Goal: Information Seeking & Learning: Find specific fact

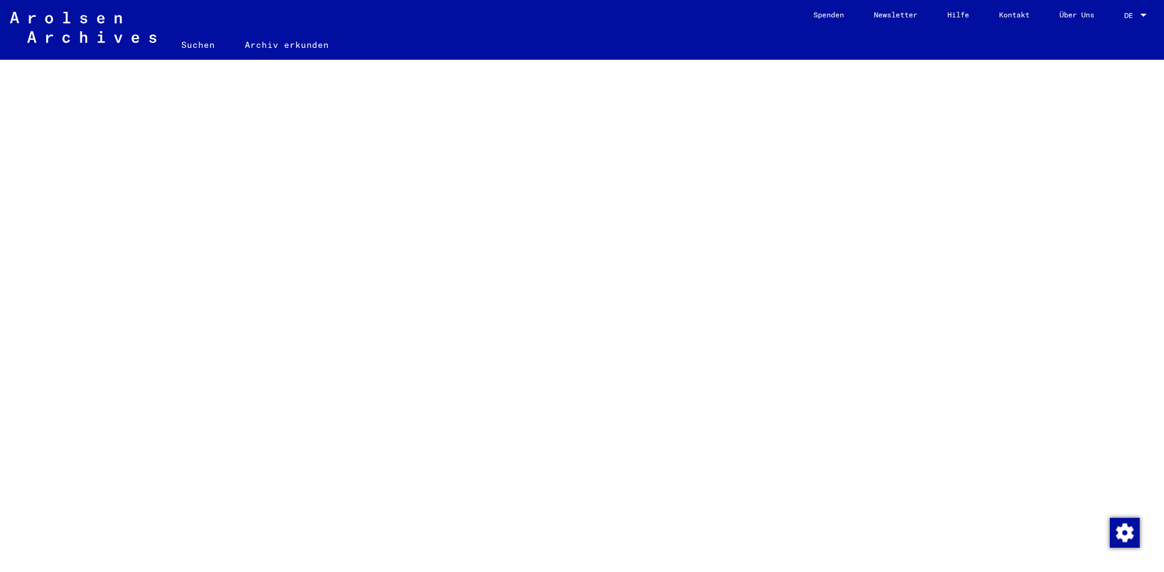
click at [200, 45] on link "Suchen" at bounding box center [198, 45] width 64 height 30
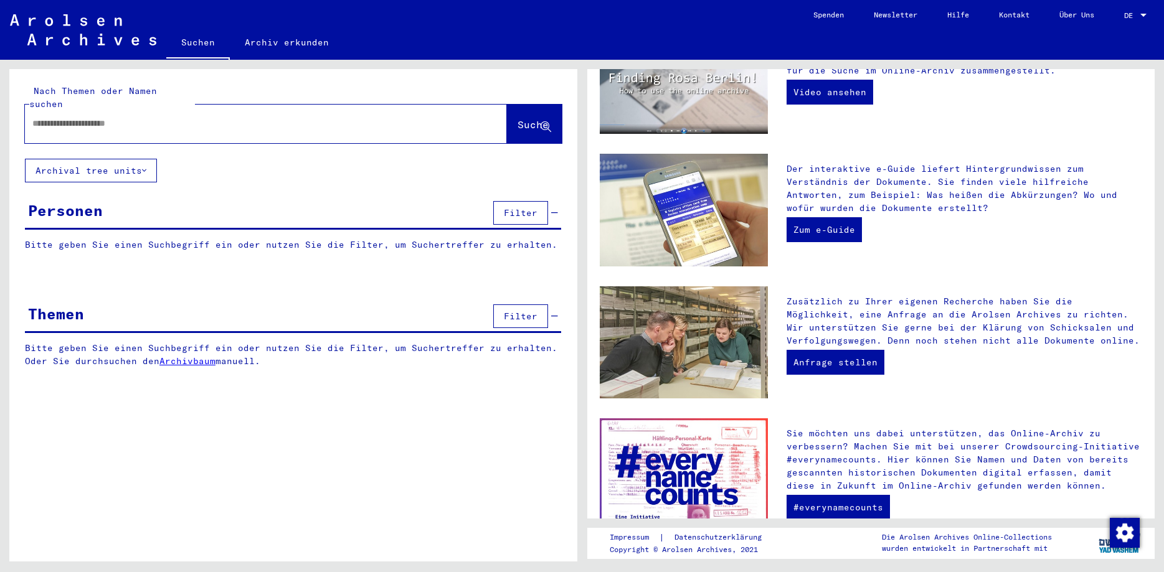
scroll to position [269, 0]
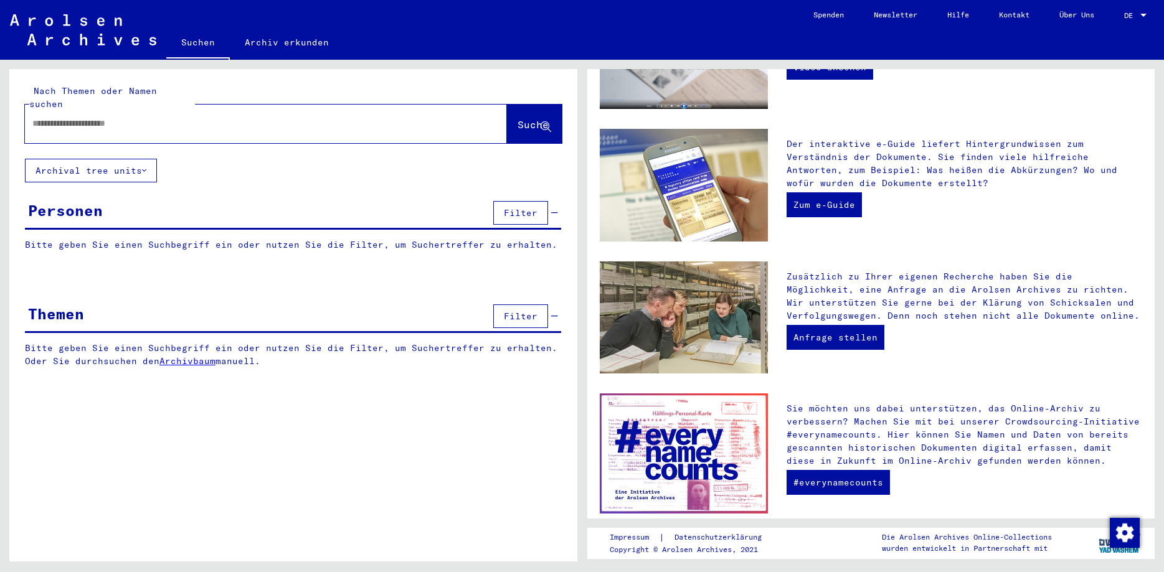
click at [171, 117] on input "text" at bounding box center [250, 123] width 437 height 13
type input "**********"
click at [517, 118] on span "Suche" at bounding box center [532, 124] width 31 height 12
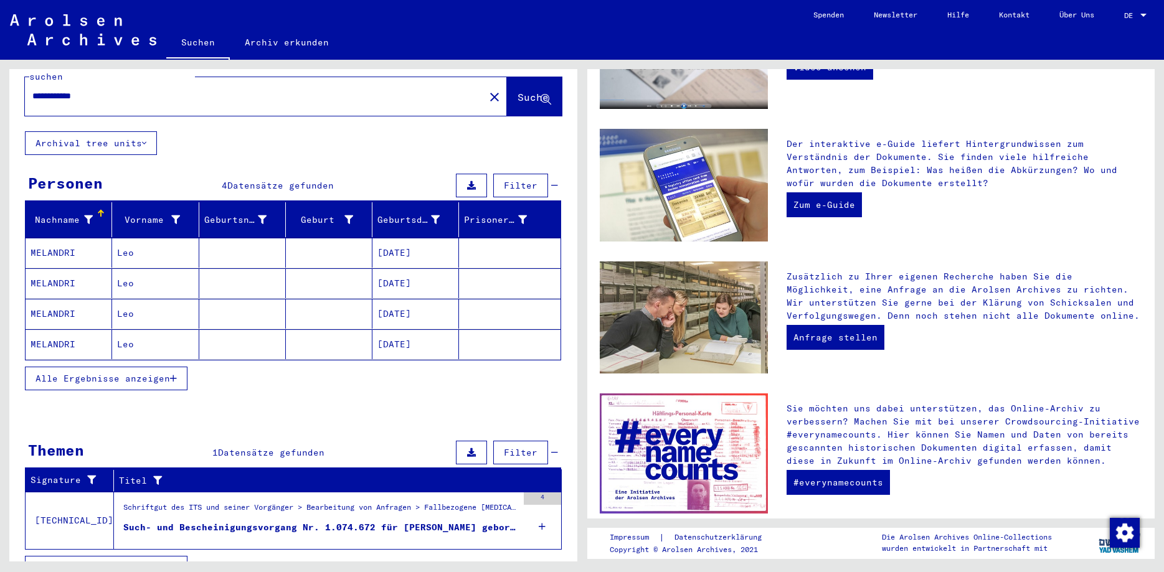
scroll to position [39, 0]
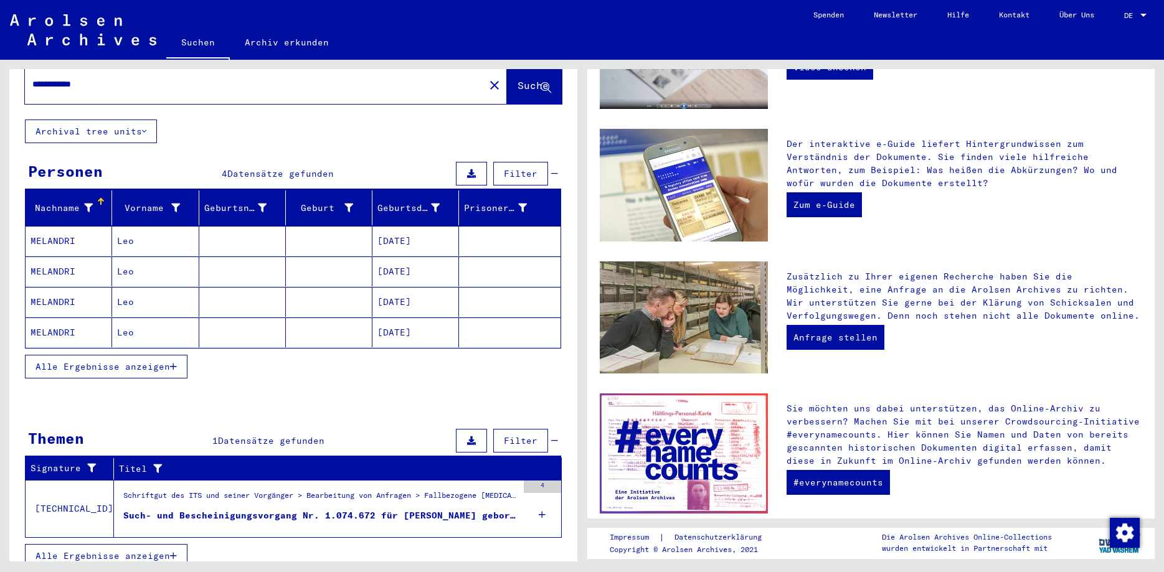
click at [547, 501] on div "4" at bounding box center [542, 509] width 37 height 56
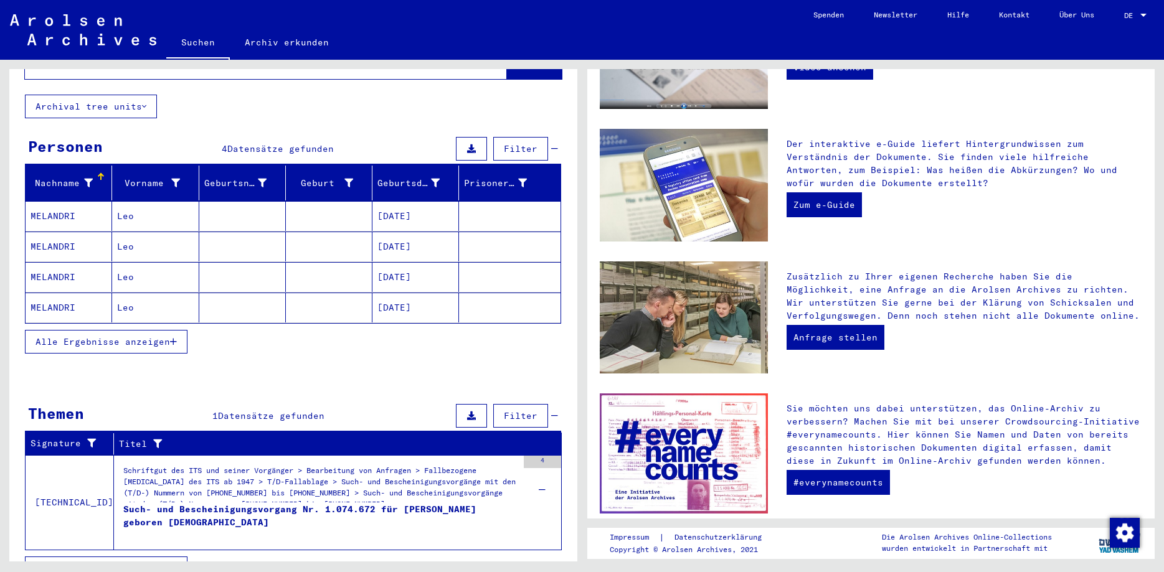
scroll to position [77, 0]
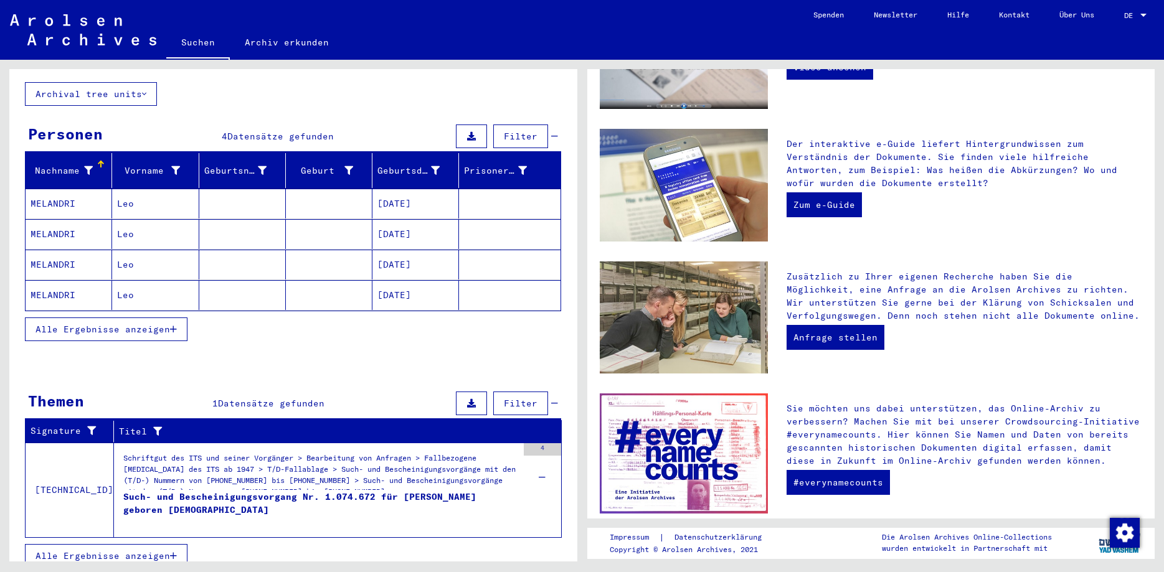
click at [125, 550] on span "Alle Ergebnisse anzeigen" at bounding box center [102, 555] width 134 height 11
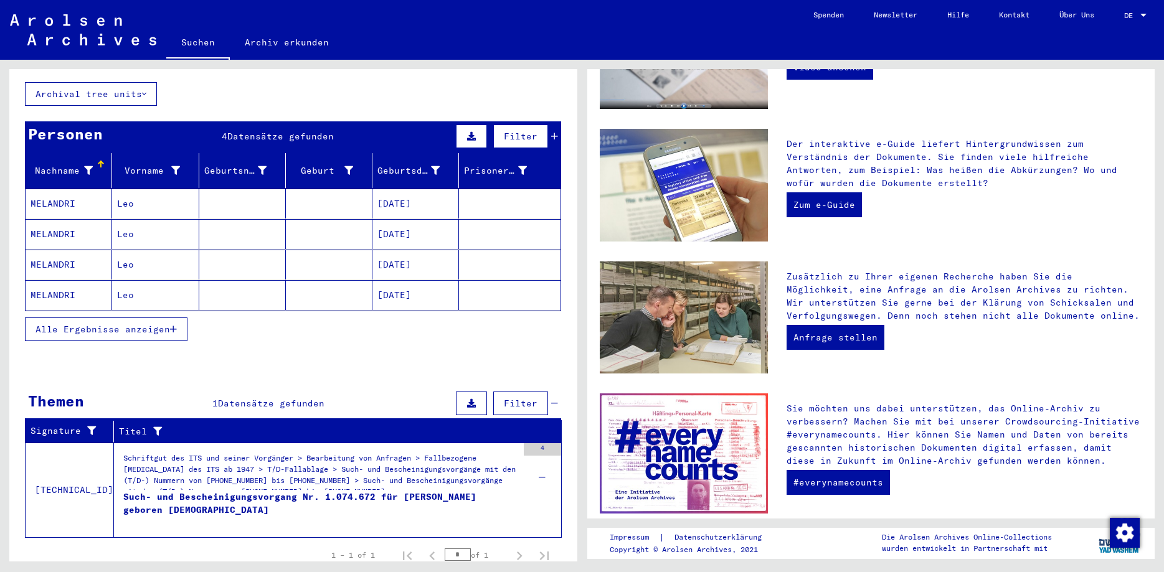
scroll to position [0, 0]
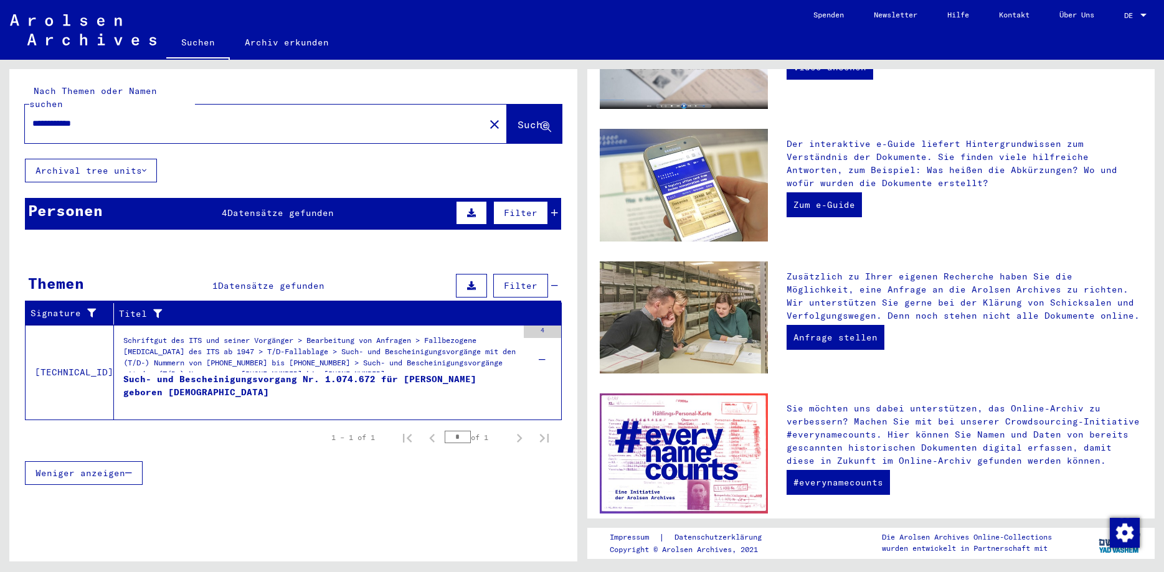
click at [189, 373] on div "Such- und Bescheinigungsvorgang Nr. 1.074.672 für [PERSON_NAME] geboren [DEMOGR…" at bounding box center [320, 391] width 394 height 37
